Goal: Task Accomplishment & Management: Manage account settings

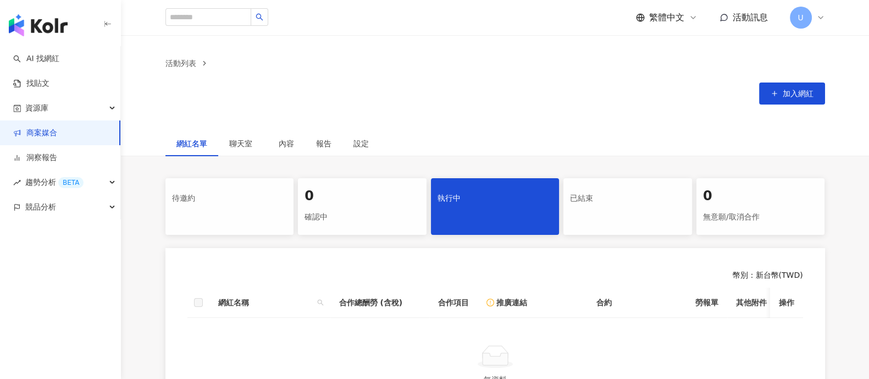
click at [503, 215] on div "執行中" at bounding box center [495, 206] width 129 height 57
click at [57, 130] on link "商案媒合" at bounding box center [35, 133] width 44 height 11
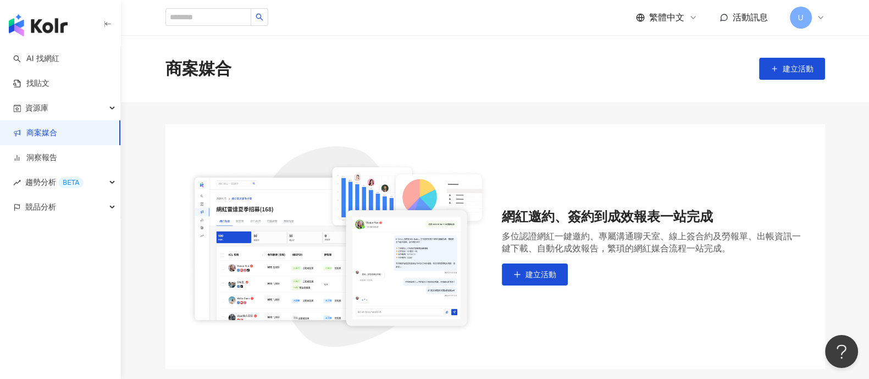
click at [816, 19] on icon at bounding box center [820, 17] width 9 height 9
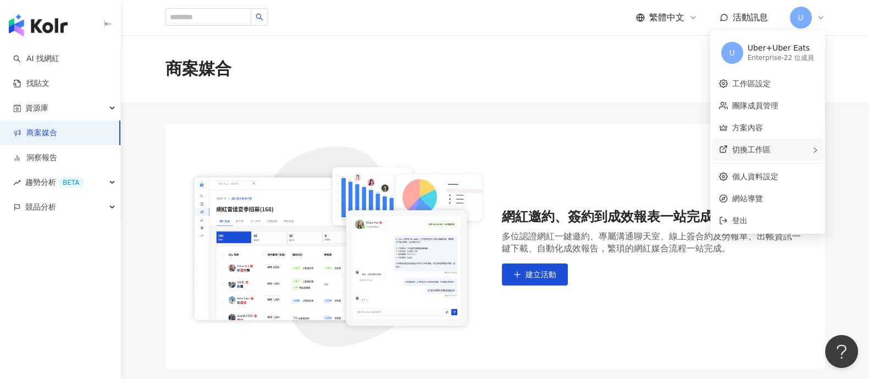
click at [769, 146] on span "切換工作區" at bounding box center [751, 149] width 38 height 9
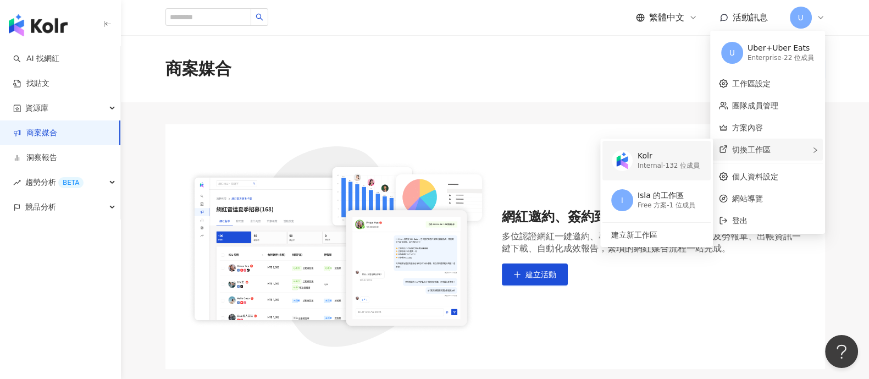
click at [657, 163] on div "Internal - 132 位成員" at bounding box center [669, 165] width 62 height 9
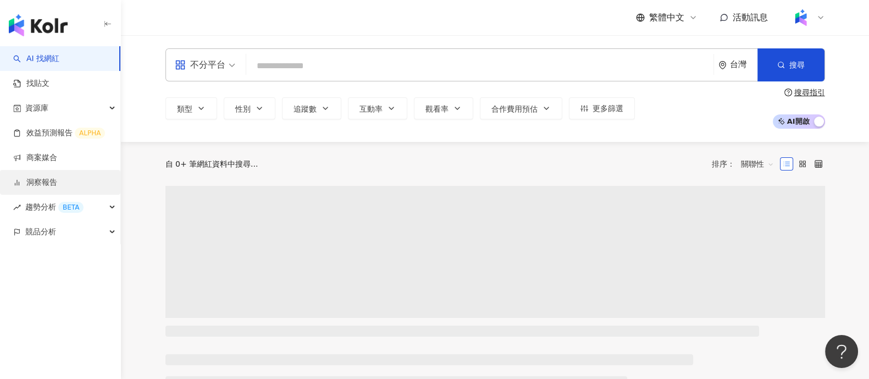
click at [57, 179] on link "洞察報告" at bounding box center [35, 182] width 44 height 11
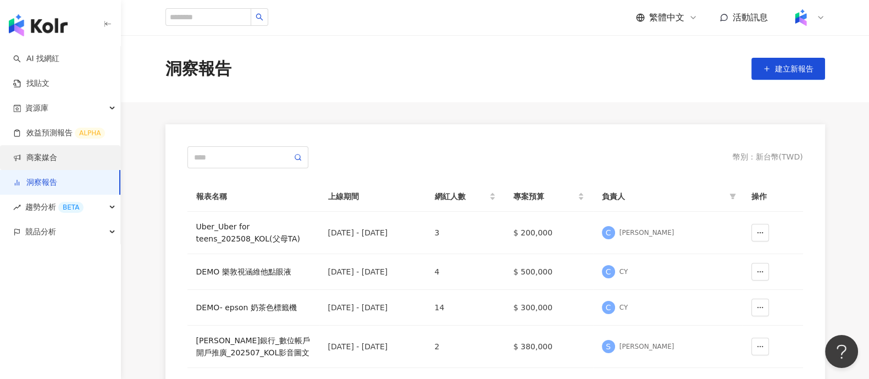
click at [57, 155] on link "商案媒合" at bounding box center [35, 157] width 44 height 11
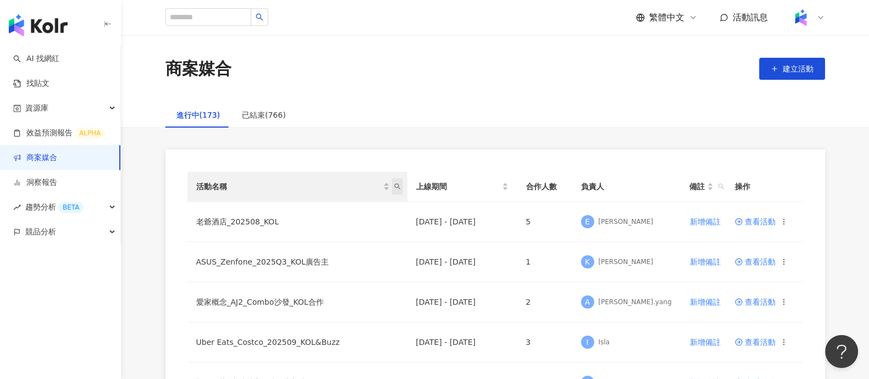
click at [395, 186] on icon "search" at bounding box center [397, 186] width 7 height 7
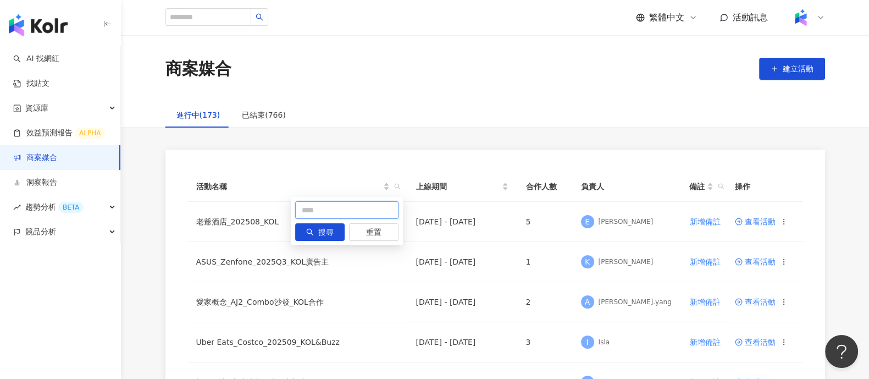
click at [330, 215] on input "text" at bounding box center [346, 210] width 103 height 18
type input "****"
click at [334, 224] on button "搜尋" at bounding box center [319, 232] width 49 height 18
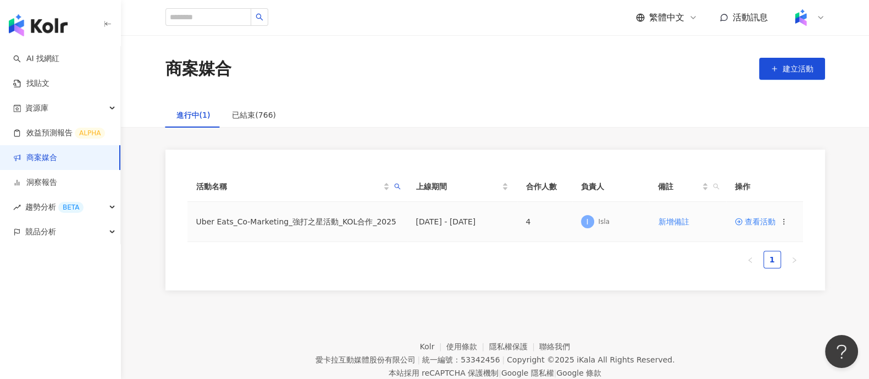
drag, startPoint x: 354, startPoint y: 226, endPoint x: 681, endPoint y: 244, distance: 327.5
click at [427, 224] on tr "Uber Eats_Co-Marketing_強打之星活動_KOL合作_2025 [DATE] - [DATE] 4 I [GEOGRAPHIC_DATA]增…" at bounding box center [495, 222] width 616 height 40
click at [770, 220] on span "查看活動" at bounding box center [755, 222] width 41 height 8
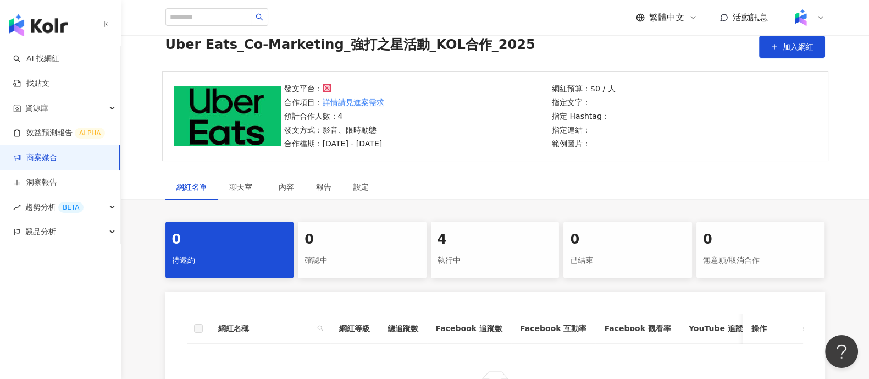
scroll to position [68, 0]
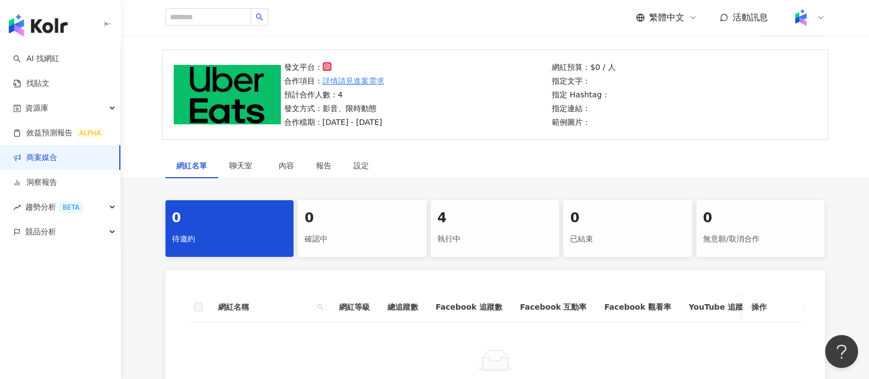
click at [496, 221] on div "4" at bounding box center [495, 218] width 115 height 19
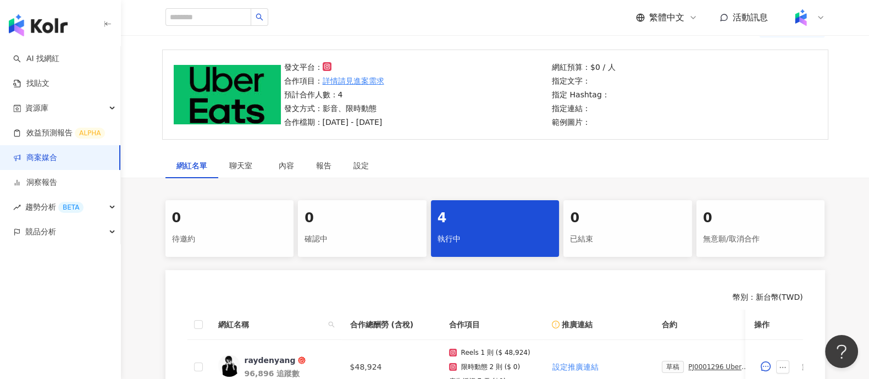
scroll to position [274, 0]
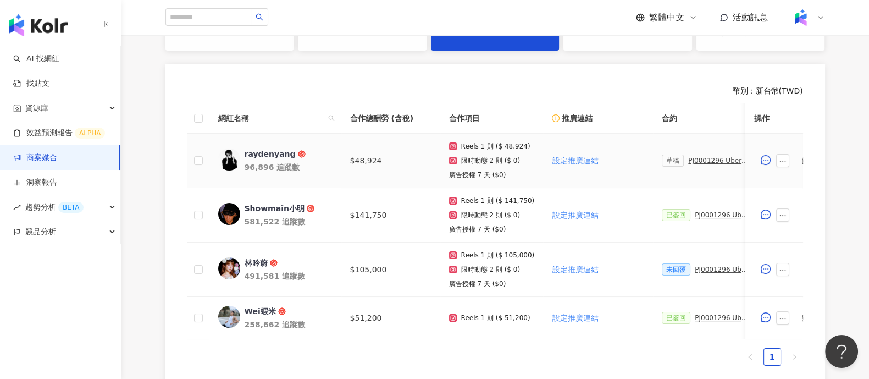
click at [688, 162] on div "PJ0001296 Uber Eats_Co-Marketing_強打之星活動_KOL合作_2025_活動確認單" at bounding box center [719, 161] width 62 height 8
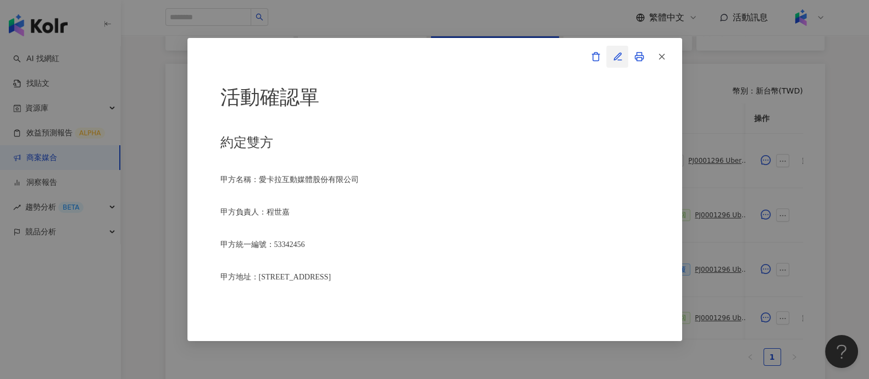
click at [621, 54] on icon "button" at bounding box center [618, 57] width 10 height 10
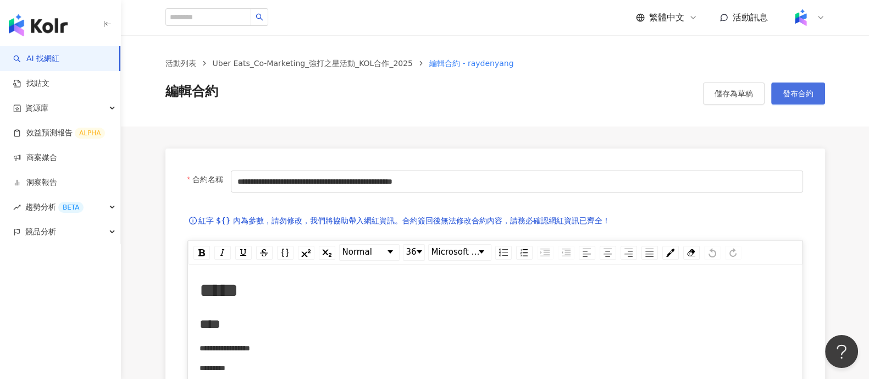
click at [792, 100] on button "發布合約" at bounding box center [798, 93] width 54 height 22
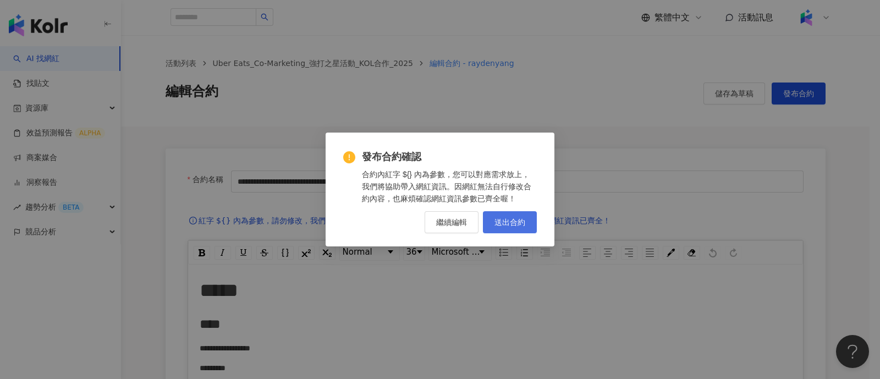
click at [529, 219] on button "送出合約" at bounding box center [510, 222] width 54 height 22
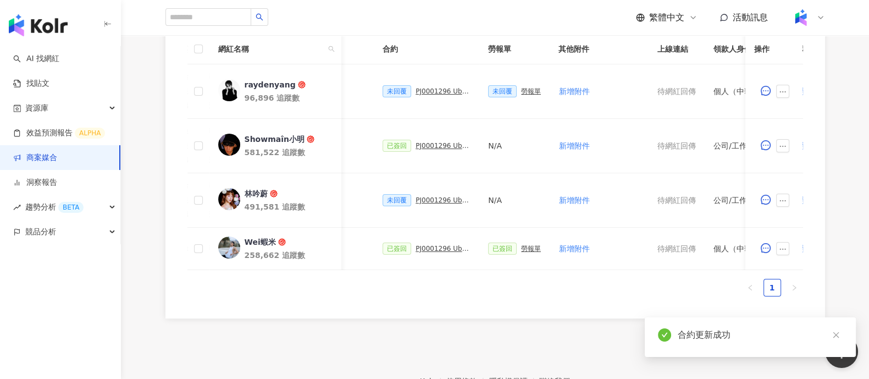
scroll to position [0, 383]
